Goal: Task Accomplishment & Management: Manage account settings

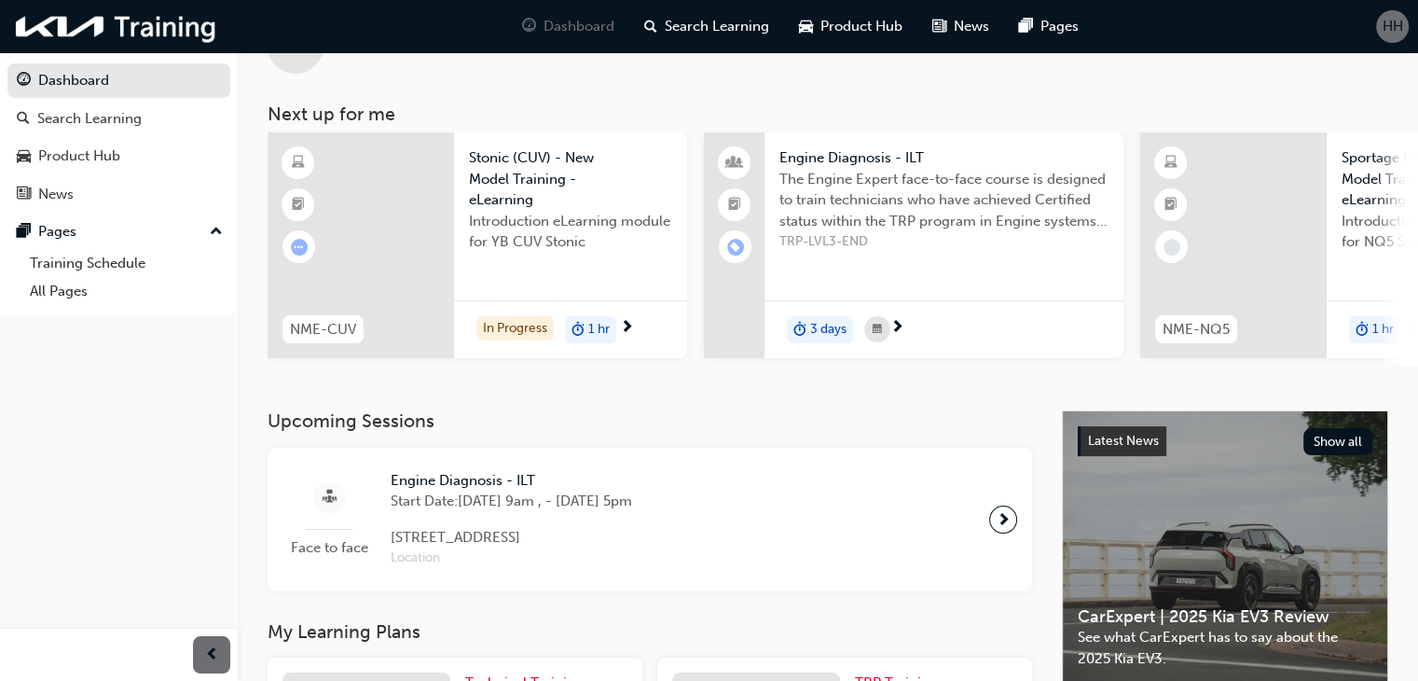
scroll to position [93, 0]
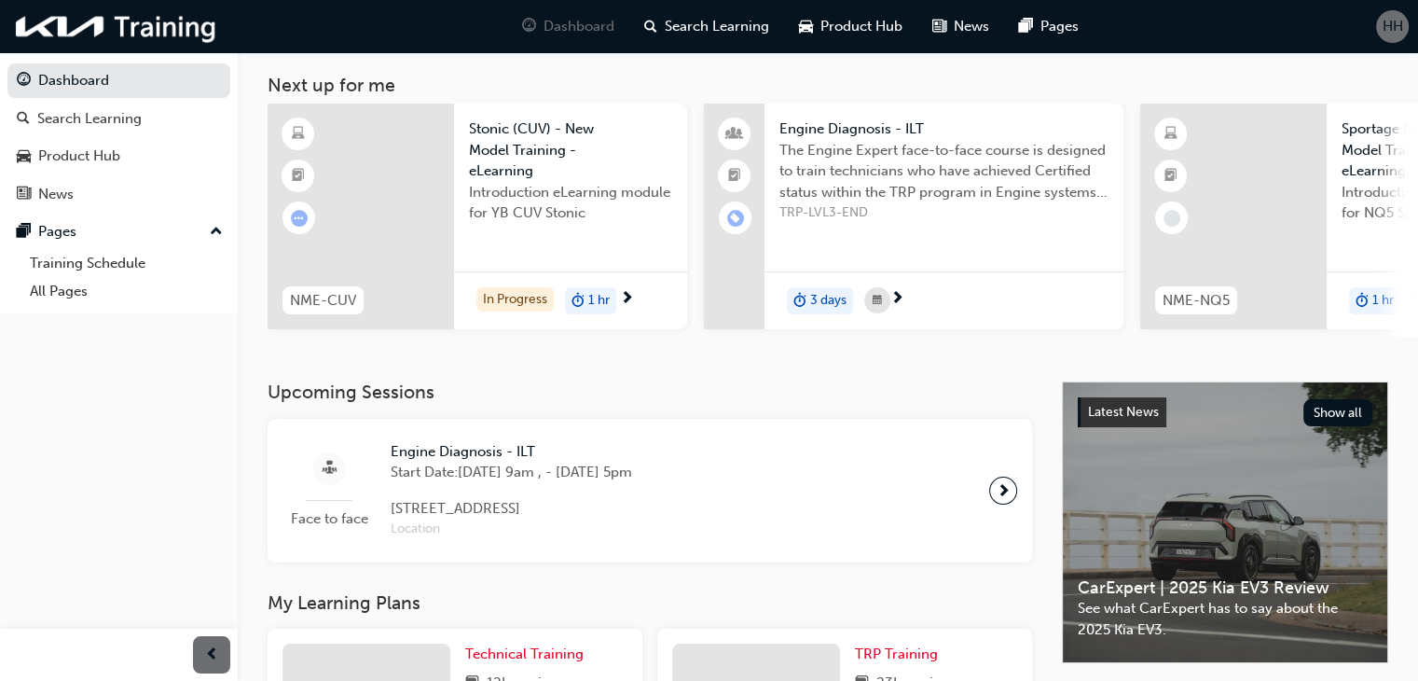
click at [1388, 25] on span "HH" at bounding box center [1393, 26] width 21 height 21
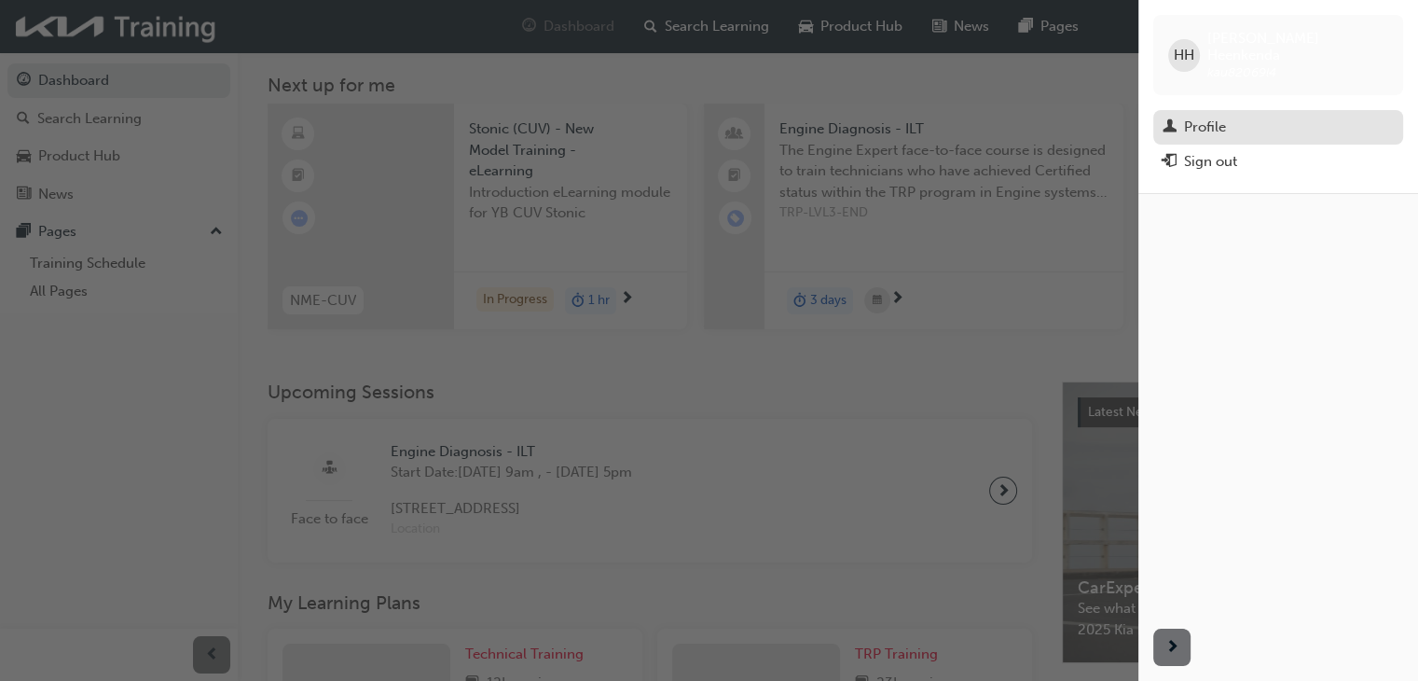
click at [1260, 116] on div "Profile" at bounding box center [1278, 127] width 231 height 23
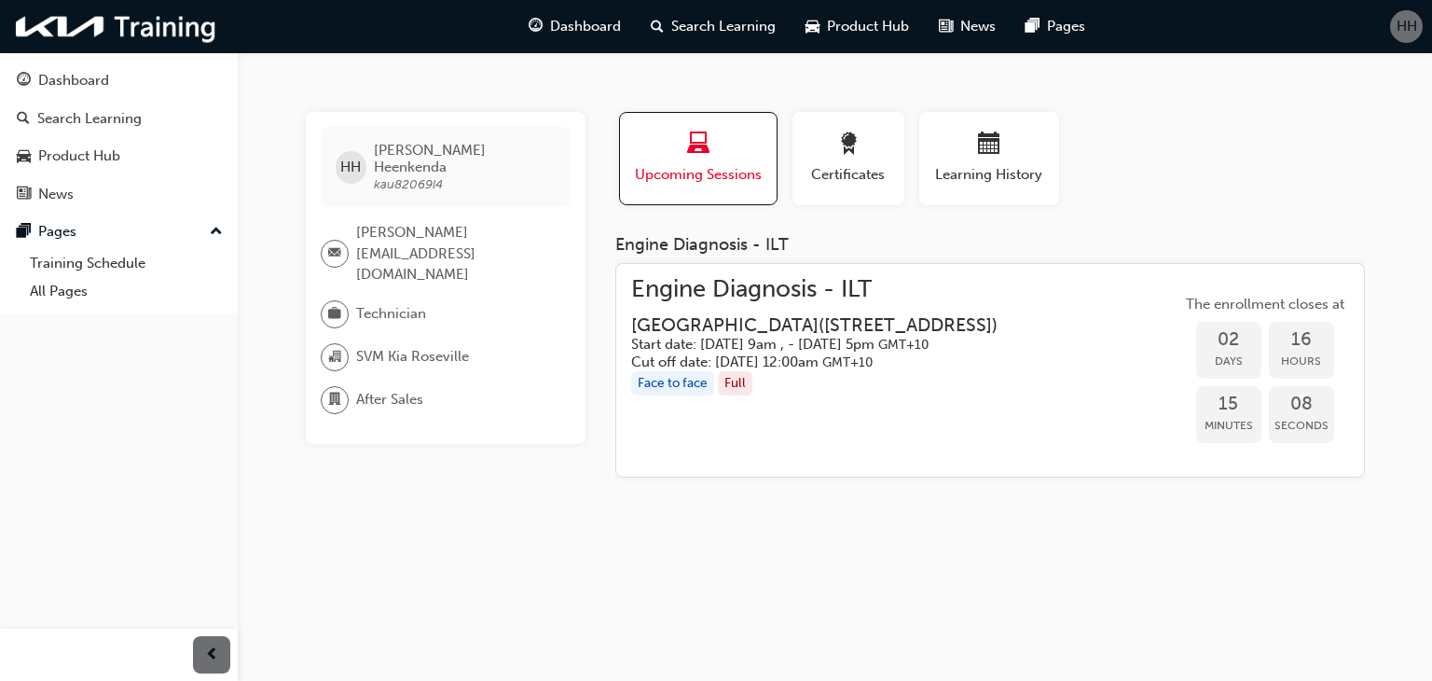
click at [730, 182] on span "Upcoming Sessions" at bounding box center [698, 174] width 129 height 21
click at [863, 174] on span "Certificates" at bounding box center [849, 174] width 84 height 21
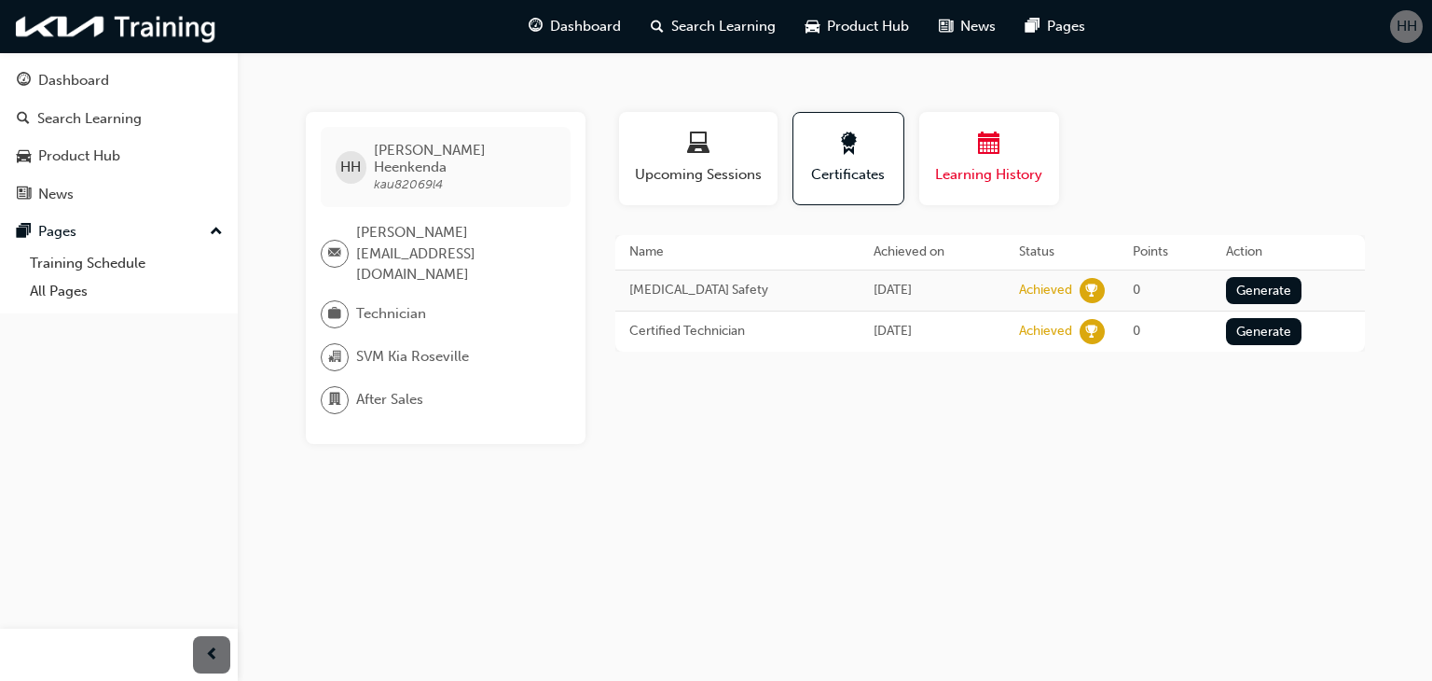
click at [952, 167] on span "Learning History" at bounding box center [989, 174] width 112 height 21
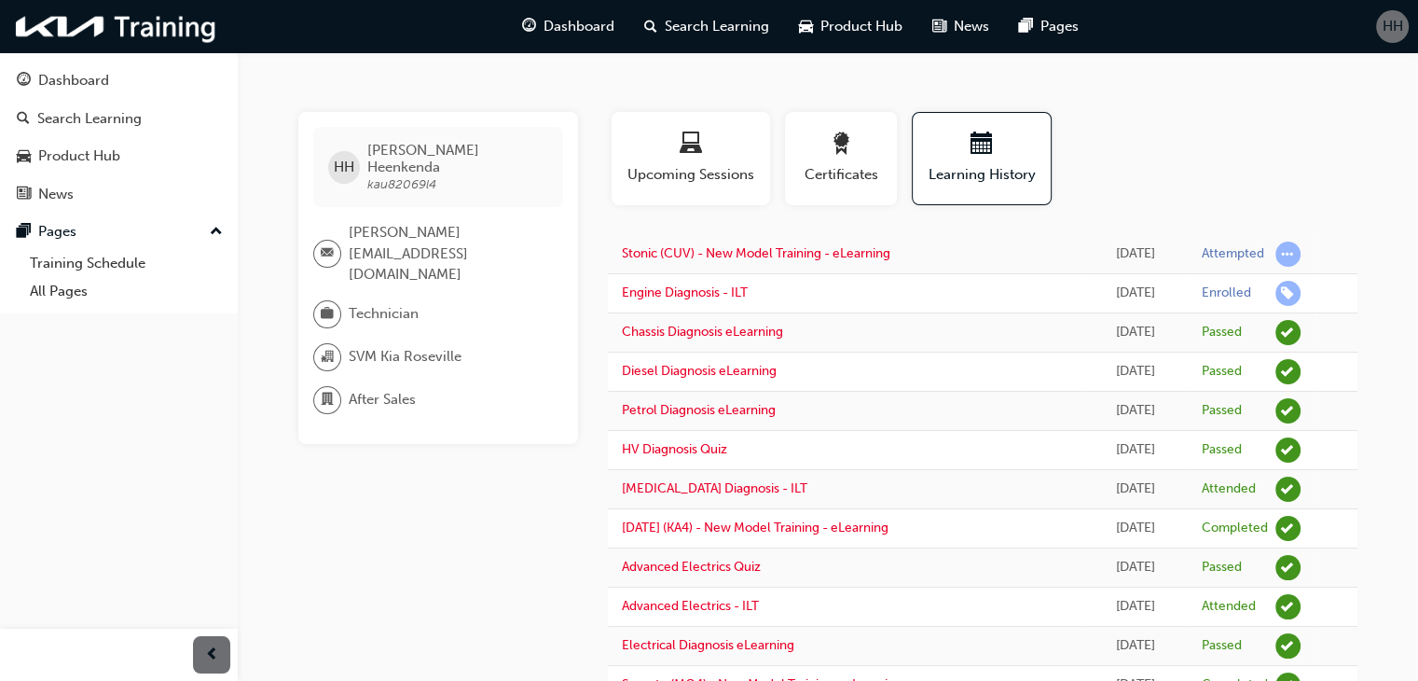
click at [1383, 31] on span "HH" at bounding box center [1393, 26] width 21 height 21
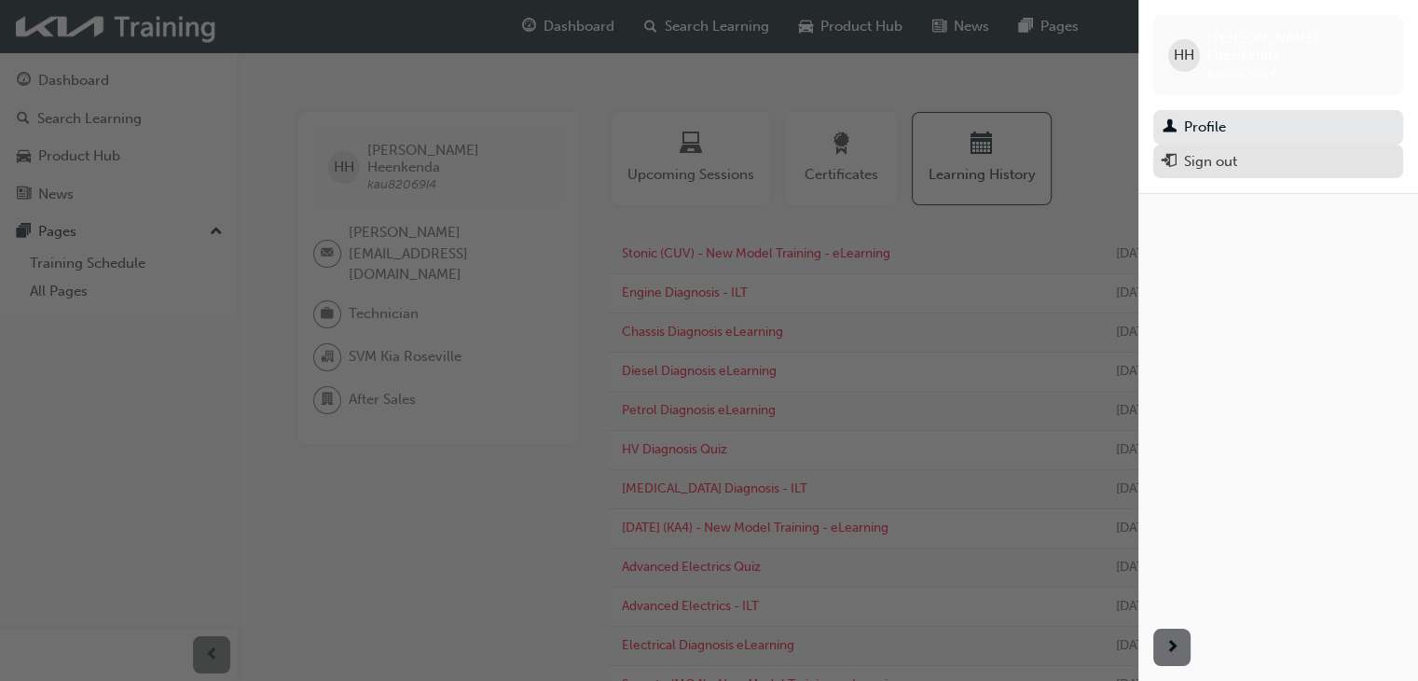
click at [1234, 151] on div "Sign out" at bounding box center [1210, 161] width 53 height 21
